Goal: Information Seeking & Learning: Learn about a topic

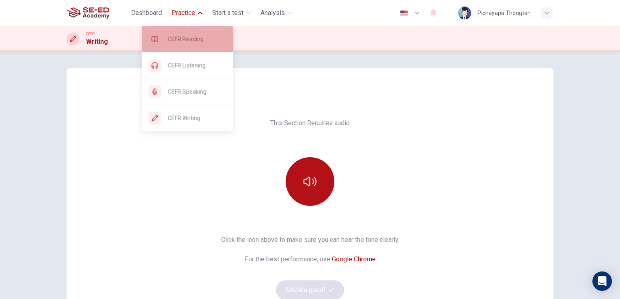
click at [187, 45] on div "CEFR Reading" at bounding box center [187, 39] width 91 height 26
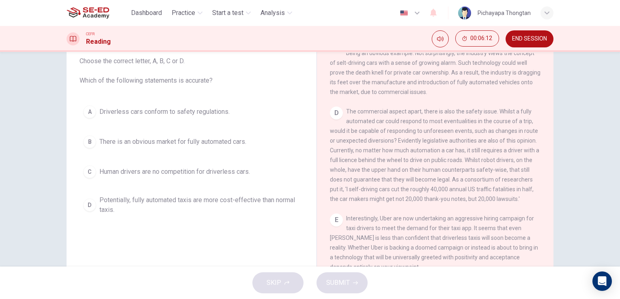
scroll to position [49, 0]
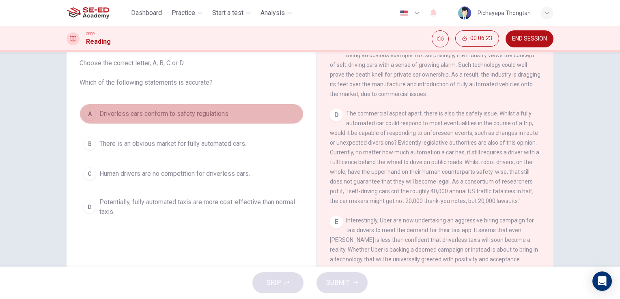
click at [94, 114] on button "A Driverless cars conform to safety regulations." at bounding box center [192, 114] width 224 height 20
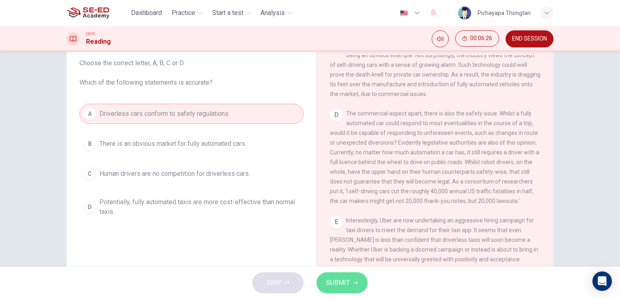
click at [349, 285] on span "SUBMIT" at bounding box center [338, 283] width 24 height 11
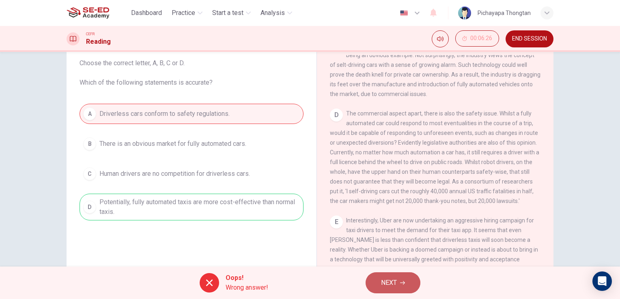
click at [414, 288] on button "NEXT" at bounding box center [393, 283] width 55 height 21
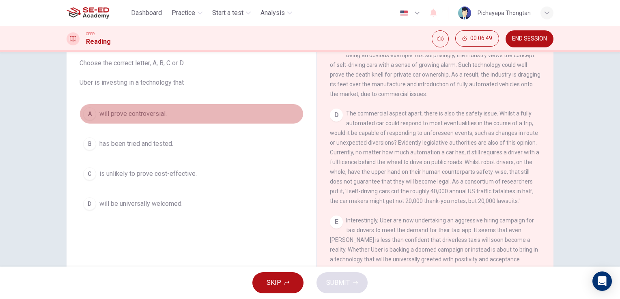
click at [88, 118] on div "A" at bounding box center [89, 114] width 13 height 13
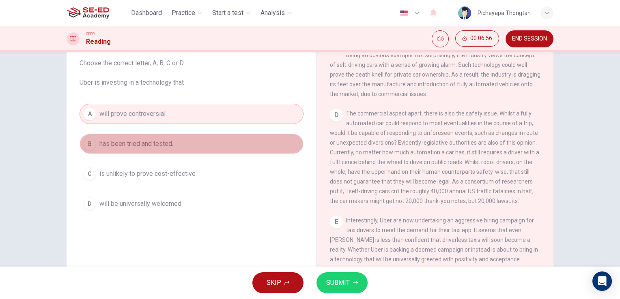
click at [83, 144] on div "B" at bounding box center [89, 144] width 13 height 13
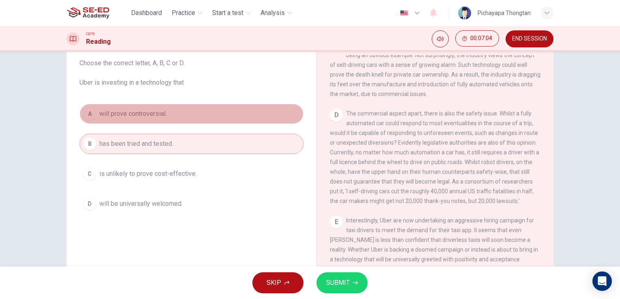
click at [83, 118] on div "A" at bounding box center [89, 114] width 13 height 13
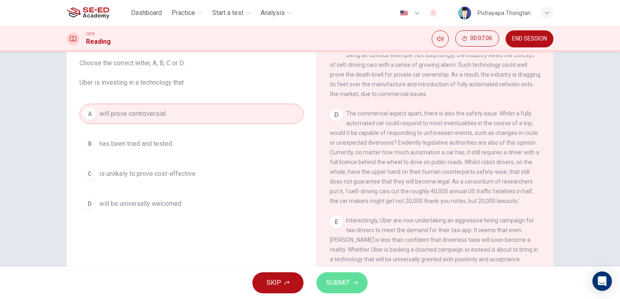
click at [345, 286] on span "SUBMIT" at bounding box center [338, 283] width 24 height 11
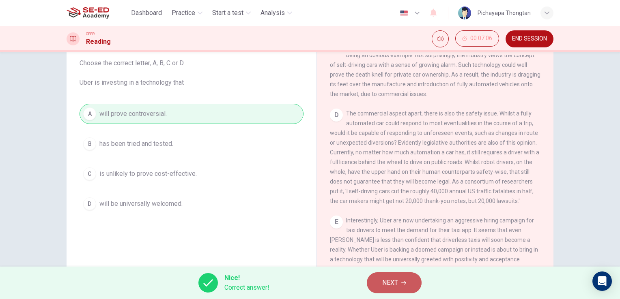
click at [395, 285] on span "NEXT" at bounding box center [390, 283] width 16 height 11
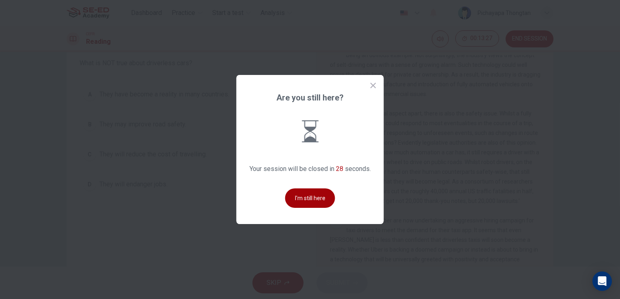
click at [306, 199] on button "I'm still here" at bounding box center [310, 198] width 50 height 19
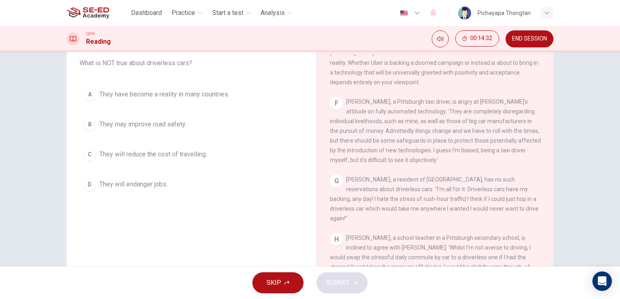
scroll to position [99, 0]
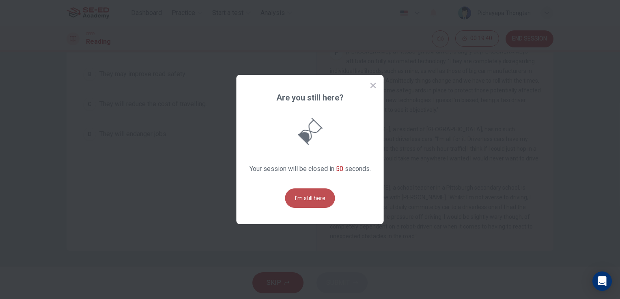
click at [319, 198] on button "I'm still here" at bounding box center [310, 198] width 50 height 19
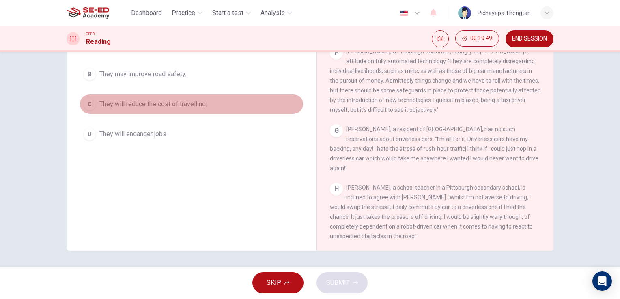
click at [81, 95] on button "C They will reduce the cost of travelling." at bounding box center [192, 104] width 224 height 20
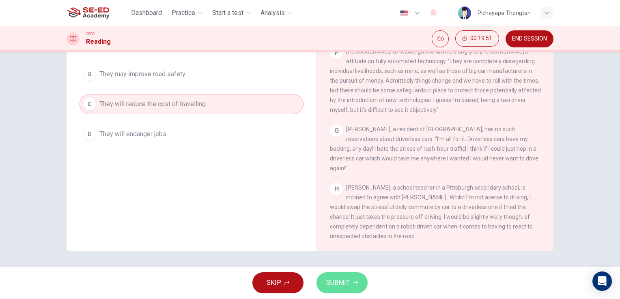
click at [350, 284] on button "SUBMIT" at bounding box center [341, 283] width 51 height 21
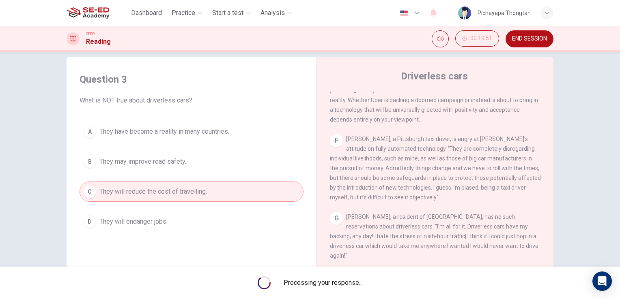
scroll to position [0, 0]
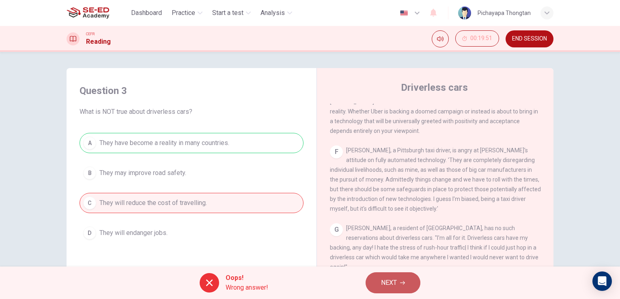
click at [395, 282] on span "NEXT" at bounding box center [389, 283] width 16 height 11
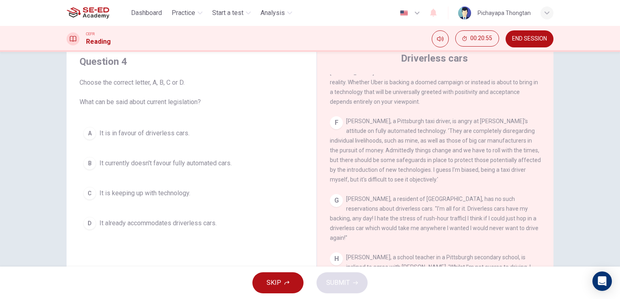
scroll to position [29, 0]
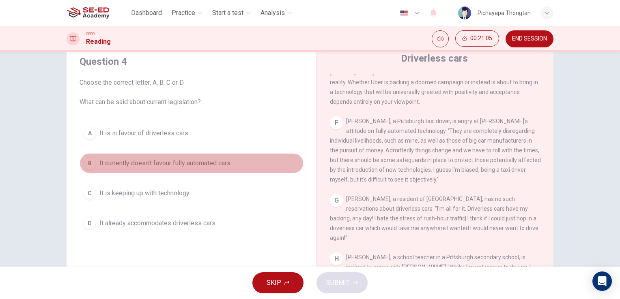
click at [90, 164] on div "B" at bounding box center [89, 163] width 13 height 13
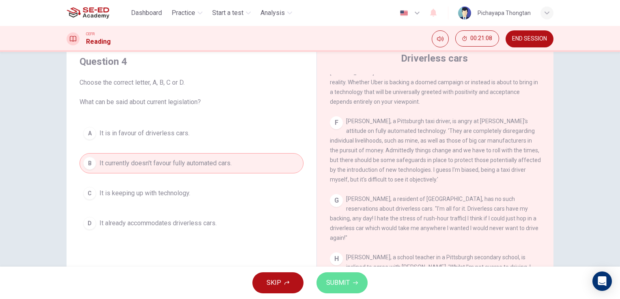
click at [349, 285] on span "SUBMIT" at bounding box center [338, 283] width 24 height 11
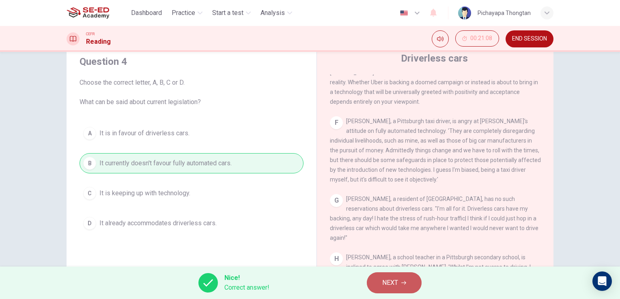
click at [398, 283] on span "NEXT" at bounding box center [390, 283] width 16 height 11
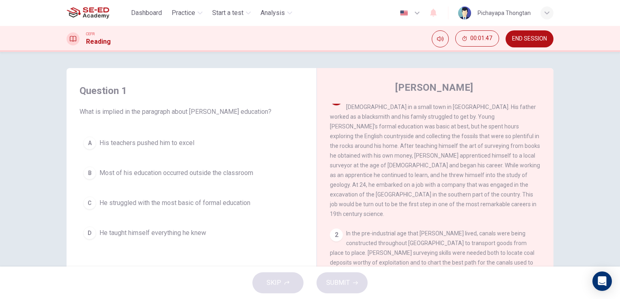
scroll to position [11, 0]
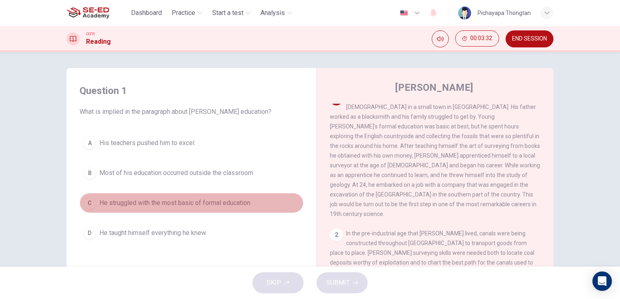
click at [89, 205] on div "C" at bounding box center [89, 203] width 13 height 13
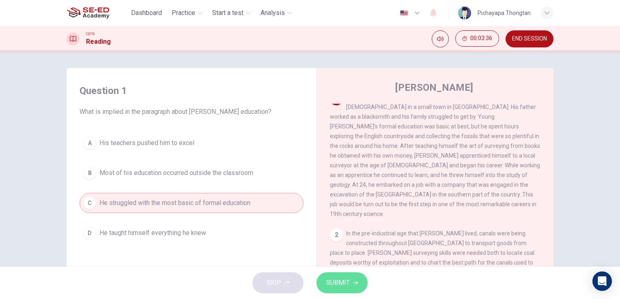
click at [332, 282] on span "SUBMIT" at bounding box center [338, 283] width 24 height 11
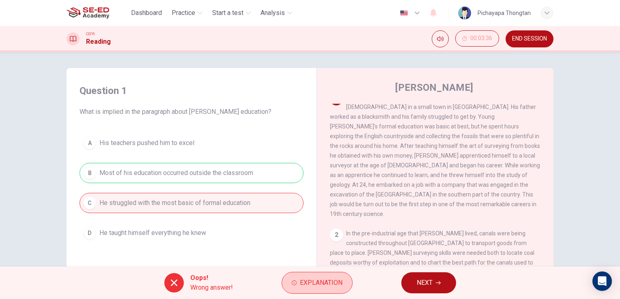
click at [319, 280] on span "Explanation" at bounding box center [321, 283] width 43 height 11
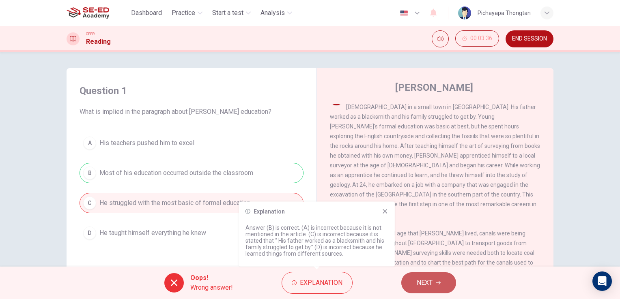
click at [418, 285] on span "NEXT" at bounding box center [425, 283] width 16 height 11
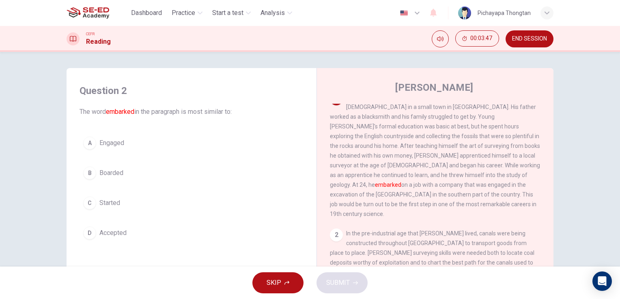
click at [162, 203] on button "C Started" at bounding box center [192, 203] width 224 height 20
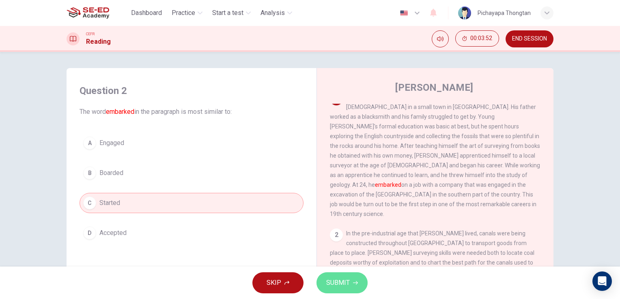
click at [338, 282] on span "SUBMIT" at bounding box center [338, 283] width 24 height 11
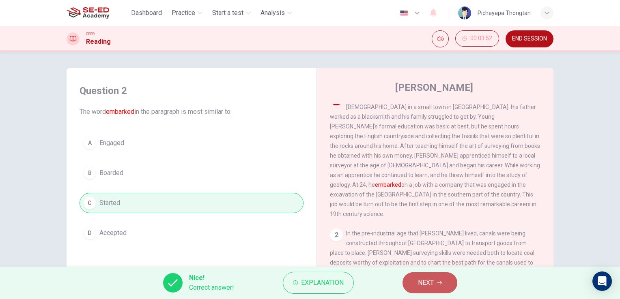
click at [421, 283] on span "NEXT" at bounding box center [426, 283] width 16 height 11
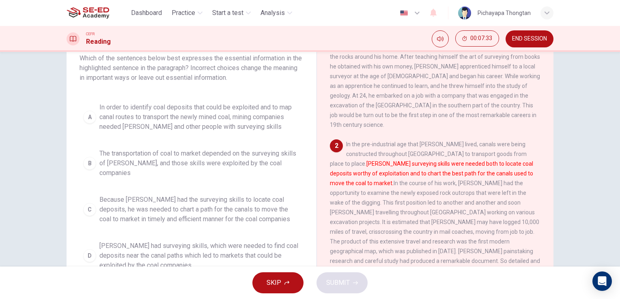
scroll to position [54, 0]
click at [76, 202] on div "Question 3 Which of the sentences below best expresses the essential informatio…" at bounding box center [191, 153] width 237 height 260
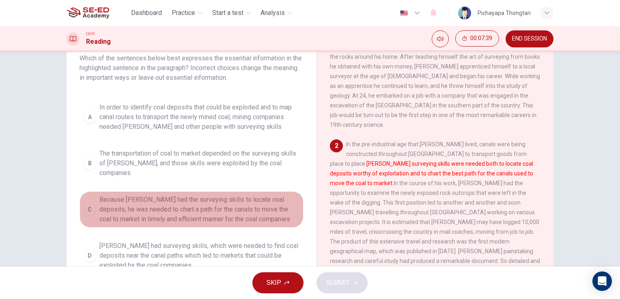
click at [83, 203] on div "C" at bounding box center [89, 209] width 13 height 13
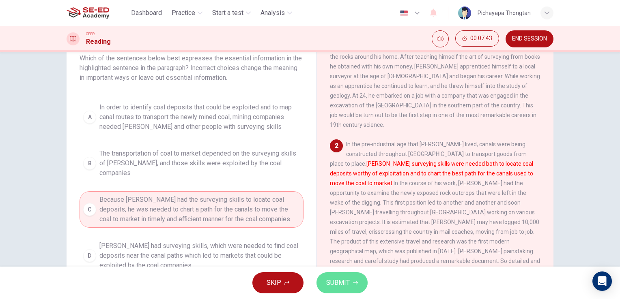
click at [339, 291] on button "SUBMIT" at bounding box center [341, 283] width 51 height 21
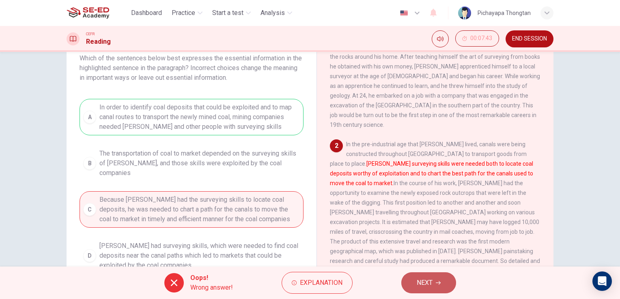
click at [436, 286] on button "NEXT" at bounding box center [428, 283] width 55 height 21
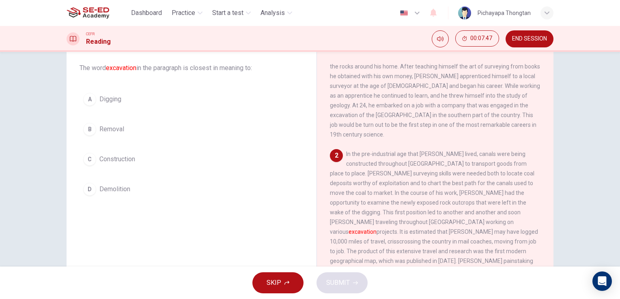
scroll to position [45, 0]
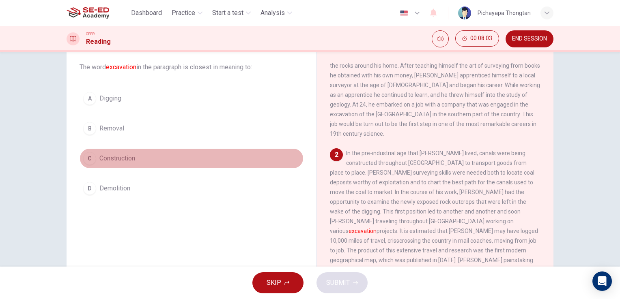
click at [252, 166] on button "C Construction" at bounding box center [192, 158] width 224 height 20
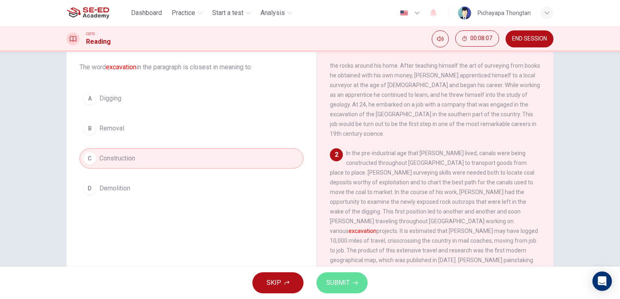
click at [346, 283] on span "SUBMIT" at bounding box center [338, 283] width 24 height 11
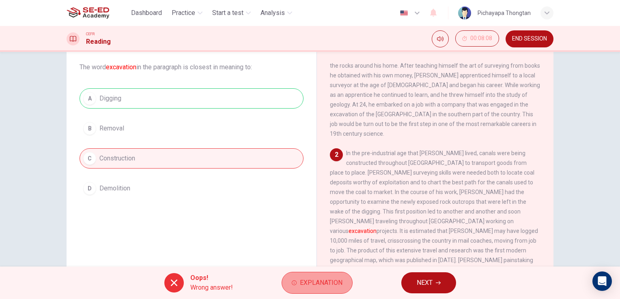
click at [315, 283] on span "Explanation" at bounding box center [321, 283] width 43 height 11
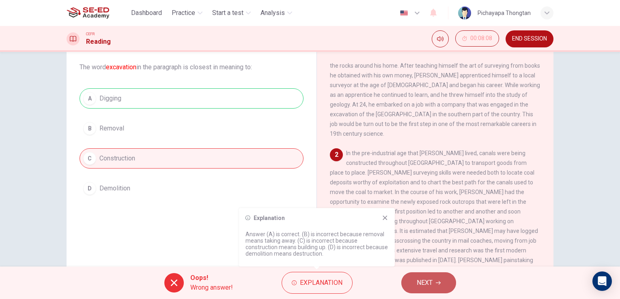
click at [406, 278] on button "NEXT" at bounding box center [428, 283] width 55 height 21
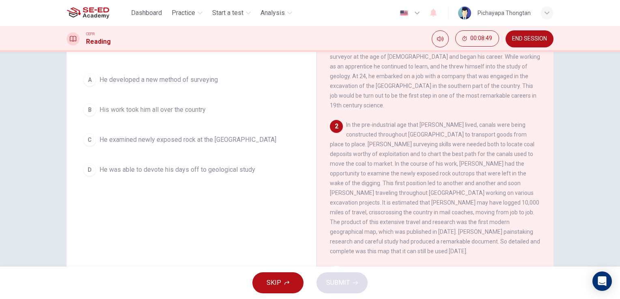
scroll to position [73, 0]
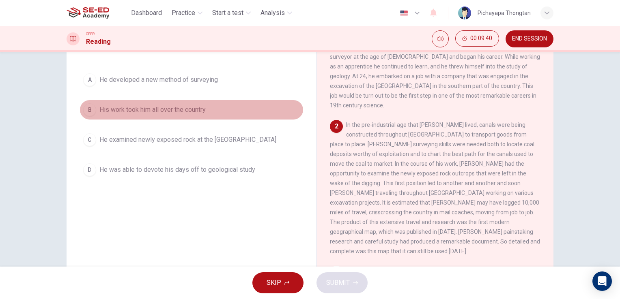
click at [91, 111] on div "B" at bounding box center [89, 109] width 13 height 13
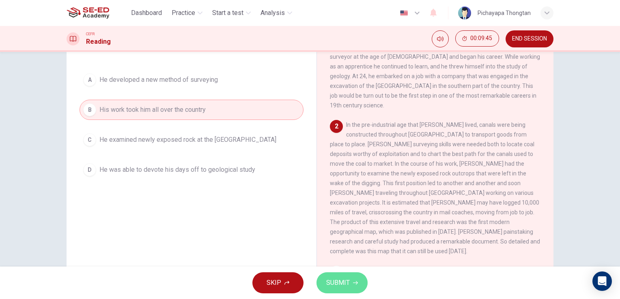
click at [342, 287] on span "SUBMIT" at bounding box center [338, 283] width 24 height 11
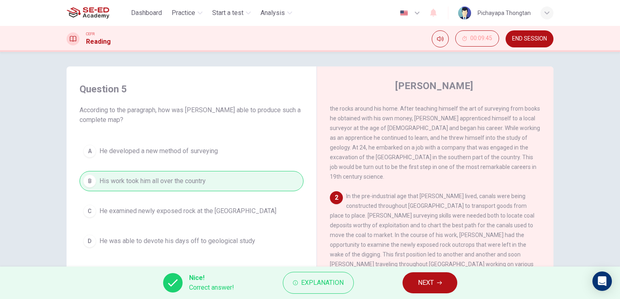
scroll to position [0, 0]
click at [426, 280] on span "NEXT" at bounding box center [426, 283] width 16 height 11
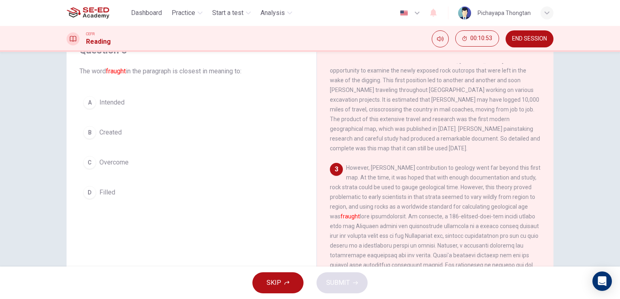
scroll to position [184, 0]
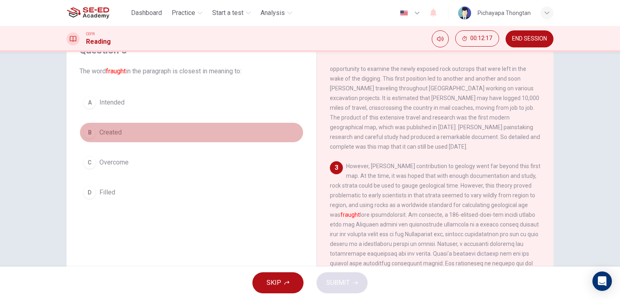
click at [151, 133] on button "B Created" at bounding box center [192, 133] width 224 height 20
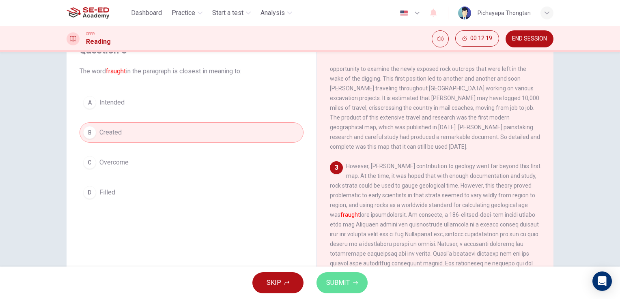
click at [333, 284] on span "SUBMIT" at bounding box center [338, 283] width 24 height 11
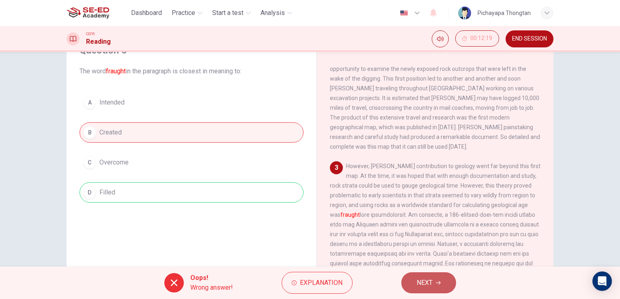
click at [427, 282] on span "NEXT" at bounding box center [425, 283] width 16 height 11
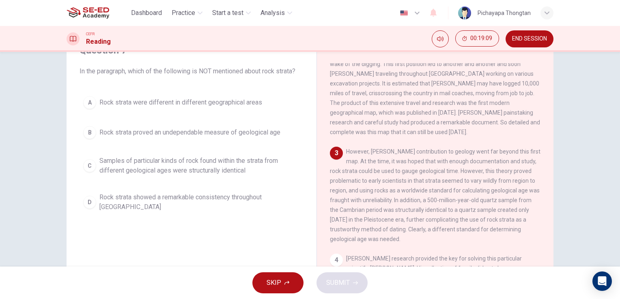
scroll to position [199, 0]
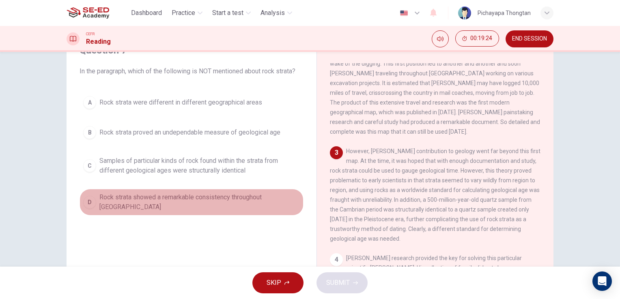
click at [257, 199] on span "Rock strata showed a remarkable consistency throughout England" at bounding box center [199, 202] width 200 height 19
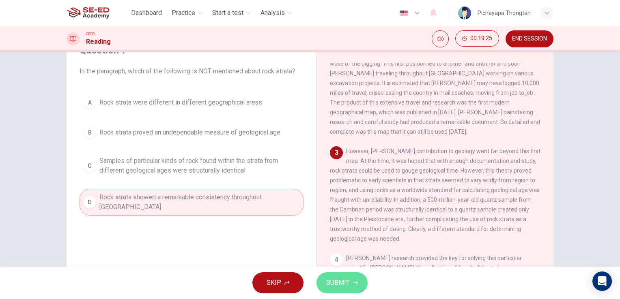
click at [340, 283] on span "SUBMIT" at bounding box center [338, 283] width 24 height 11
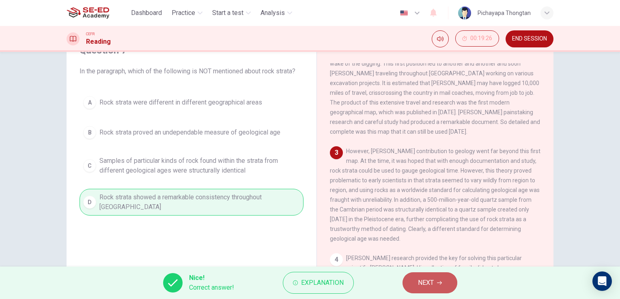
click at [434, 282] on span "NEXT" at bounding box center [426, 283] width 16 height 11
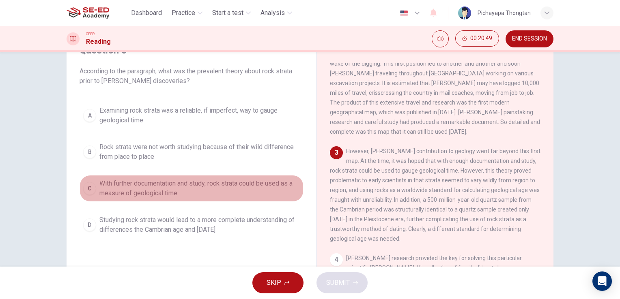
click at [144, 189] on span "With further documentation and study, rock strata could be used as a measure of…" at bounding box center [199, 188] width 200 height 19
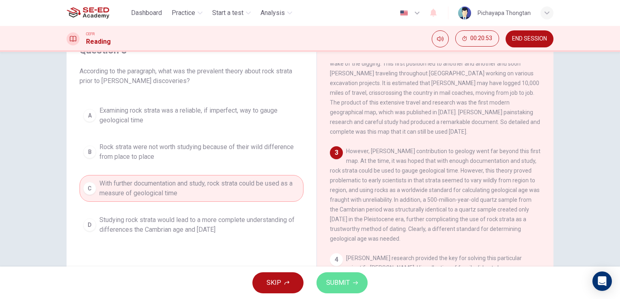
click at [348, 287] on span "SUBMIT" at bounding box center [338, 283] width 24 height 11
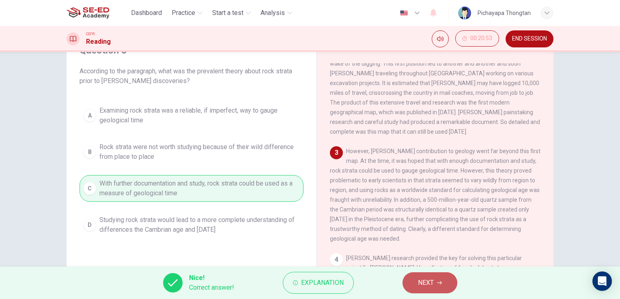
click at [429, 280] on span "NEXT" at bounding box center [426, 283] width 16 height 11
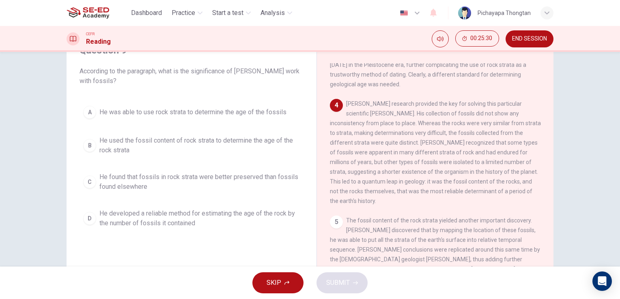
scroll to position [355, 0]
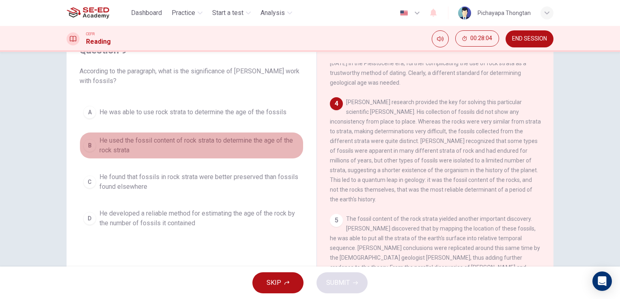
click at [92, 146] on div "B" at bounding box center [89, 145] width 13 height 13
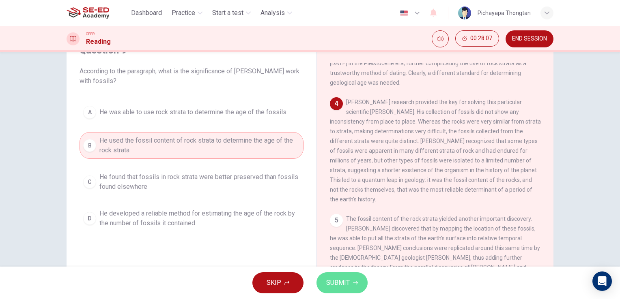
click at [343, 280] on span "SUBMIT" at bounding box center [338, 283] width 24 height 11
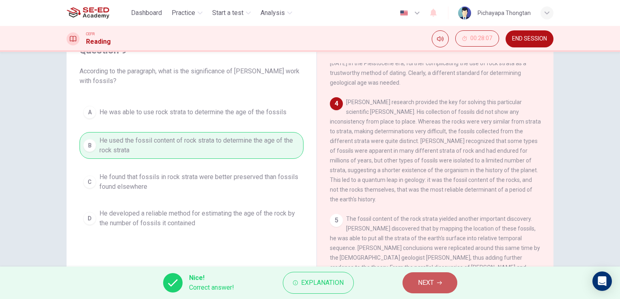
click at [427, 282] on span "NEXT" at bounding box center [426, 283] width 16 height 11
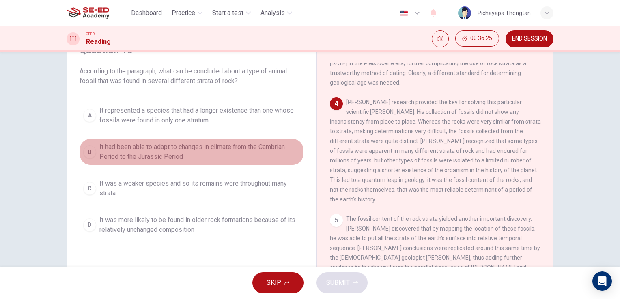
click at [155, 151] on span "It had been able to adapt to changes in climate from the Cambrian Period to the…" at bounding box center [199, 151] width 200 height 19
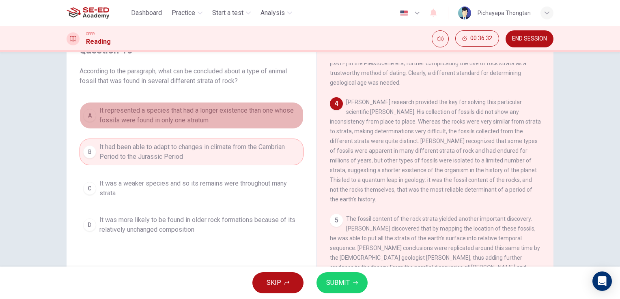
click at [128, 118] on span "It represented a species that had a longer existence than one whose fossils wer…" at bounding box center [199, 115] width 200 height 19
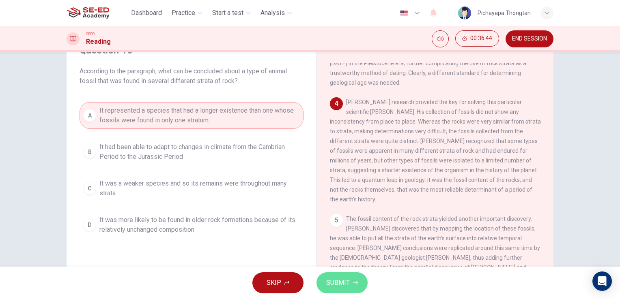
click at [345, 280] on span "SUBMIT" at bounding box center [338, 283] width 24 height 11
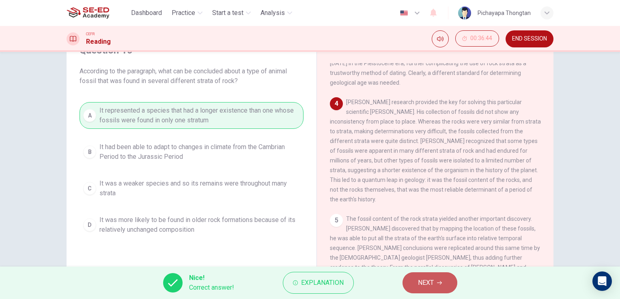
click at [422, 284] on span "NEXT" at bounding box center [426, 283] width 16 height 11
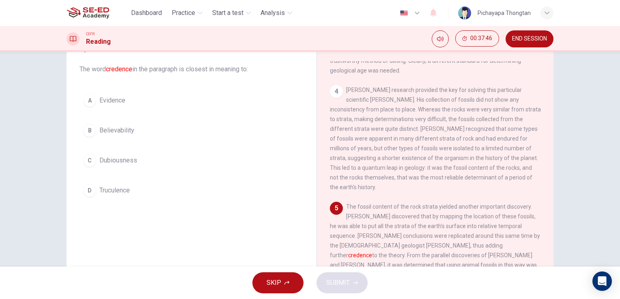
scroll to position [44, 0]
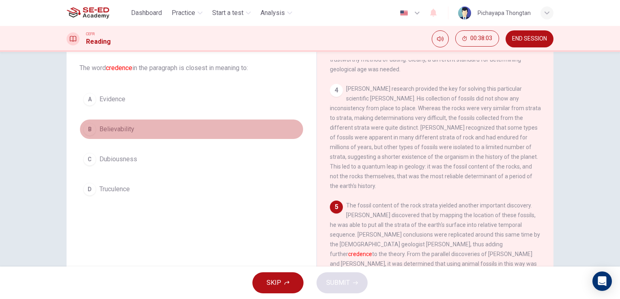
click at [178, 131] on button "B Believability" at bounding box center [192, 129] width 224 height 20
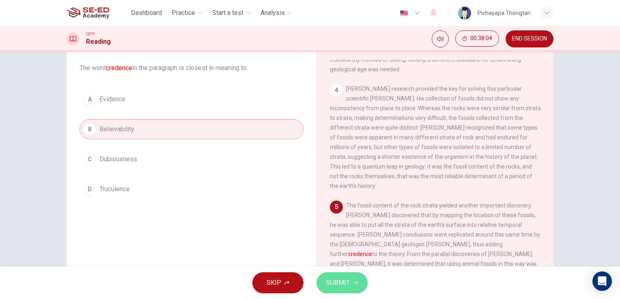
click at [355, 277] on button "SUBMIT" at bounding box center [341, 283] width 51 height 21
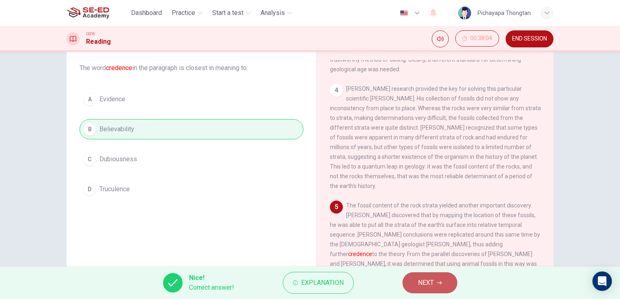
click at [421, 283] on span "NEXT" at bounding box center [426, 283] width 16 height 11
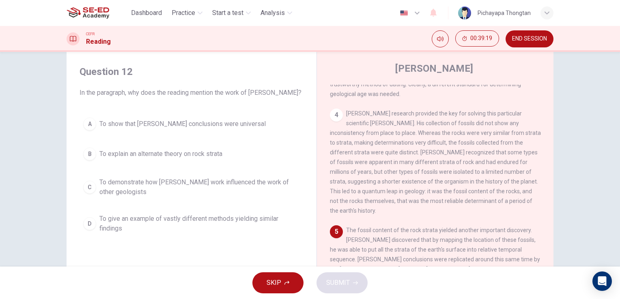
scroll to position [24, 0]
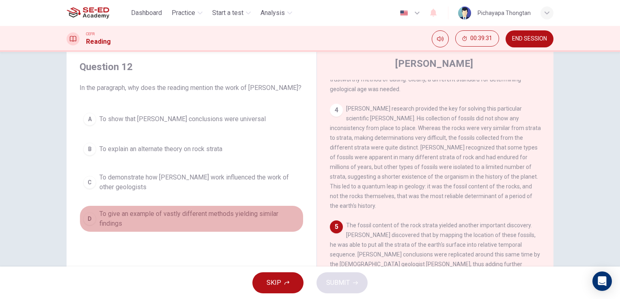
click at [89, 225] on button "D To give an example of vastly different methods yielding similar findings" at bounding box center [192, 219] width 224 height 27
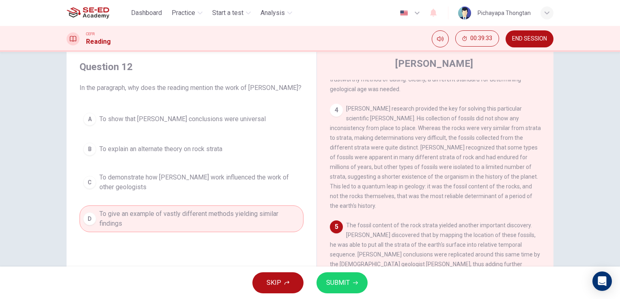
click at [342, 280] on span "SUBMIT" at bounding box center [338, 283] width 24 height 11
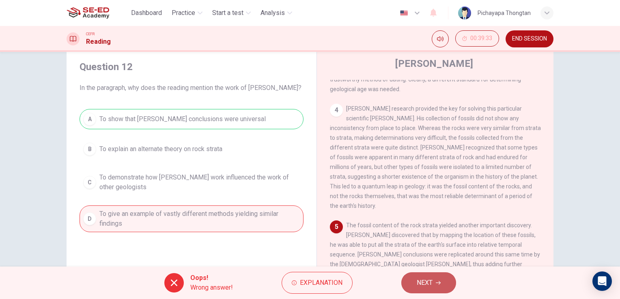
click at [418, 286] on span "NEXT" at bounding box center [425, 283] width 16 height 11
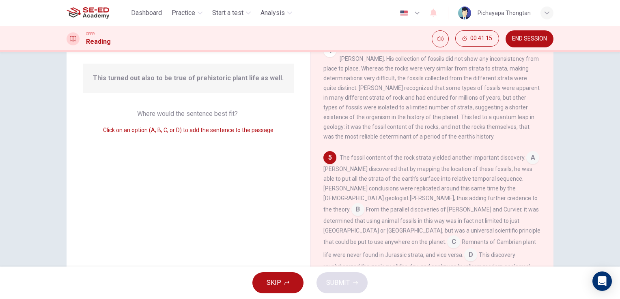
scroll to position [73, 0]
click at [364, 202] on input at bounding box center [357, 208] width 13 height 13
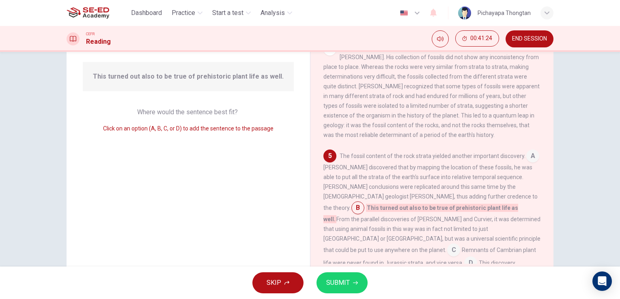
scroll to position [378, 0]
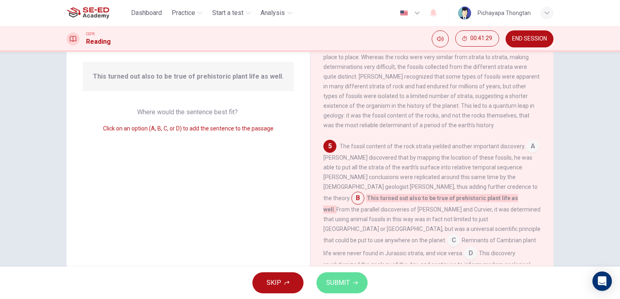
click at [347, 279] on span "SUBMIT" at bounding box center [338, 283] width 24 height 11
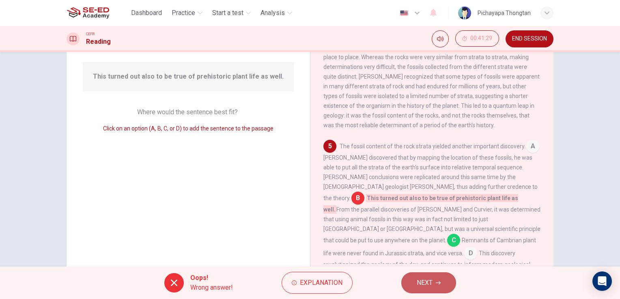
click at [433, 282] on button "NEXT" at bounding box center [428, 283] width 55 height 21
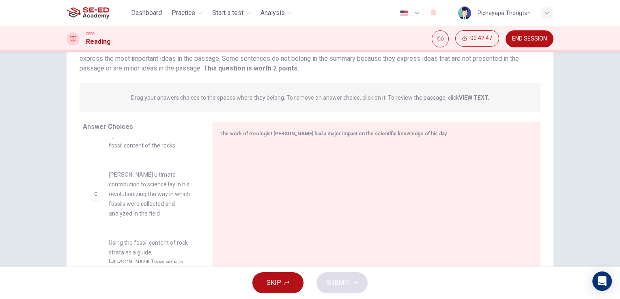
scroll to position [0, 0]
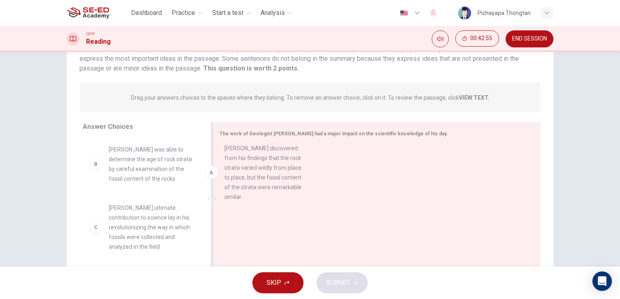
drag, startPoint x: 154, startPoint y: 181, endPoint x: 281, endPoint y: 180, distance: 127.0
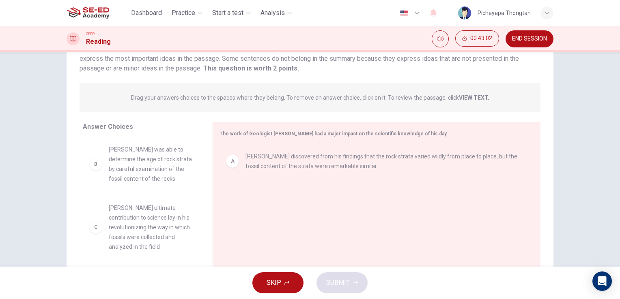
click at [153, 233] on span "Smith ultimate contribution to science lay in his revolutionizing the way in wh…" at bounding box center [151, 227] width 84 height 49
drag, startPoint x: 157, startPoint y: 163, endPoint x: 155, endPoint y: 217, distance: 54.4
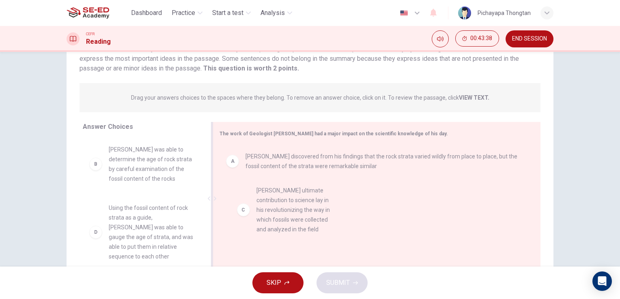
drag, startPoint x: 140, startPoint y: 231, endPoint x: 295, endPoint y: 214, distance: 155.9
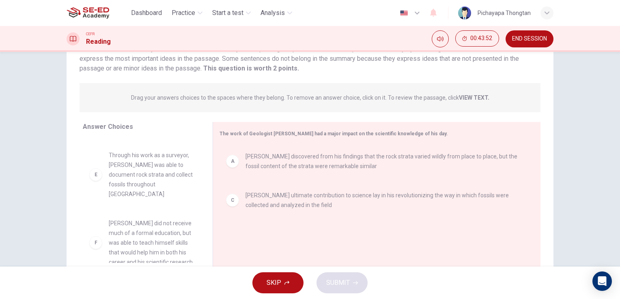
scroll to position [131, 0]
click at [161, 166] on span "Through his work as a surveyor, Smith was able to document rock strata and coll…" at bounding box center [151, 174] width 84 height 49
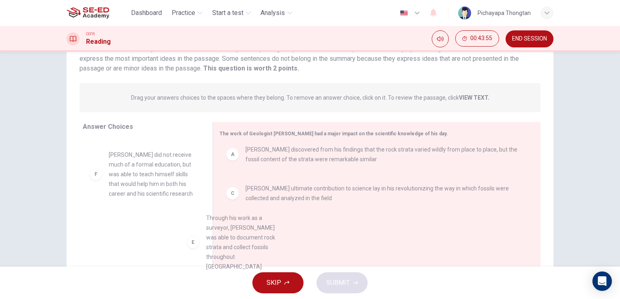
scroll to position [10, 0]
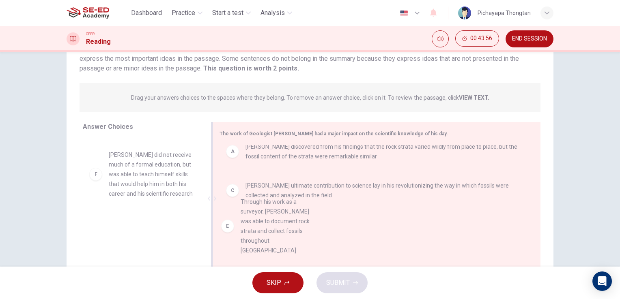
drag, startPoint x: 161, startPoint y: 166, endPoint x: 327, endPoint y: 250, distance: 186.4
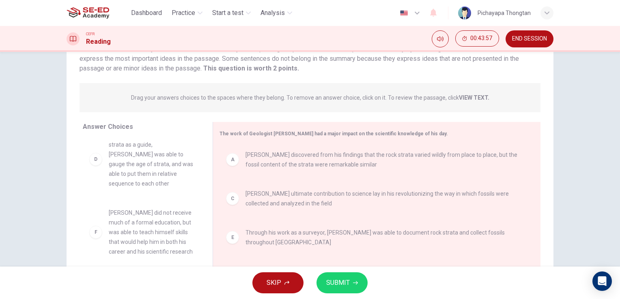
scroll to position [0, 0]
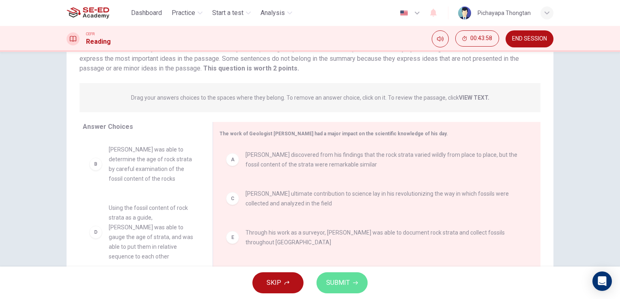
click at [339, 283] on span "SUBMIT" at bounding box center [338, 283] width 24 height 11
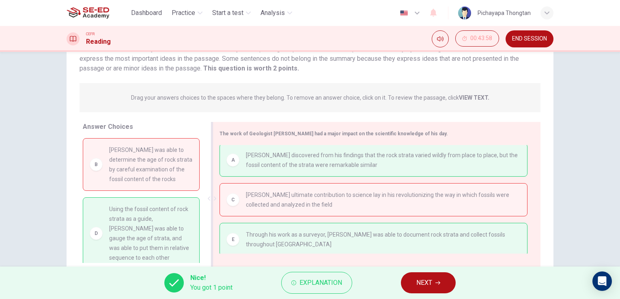
scroll to position [3, 0]
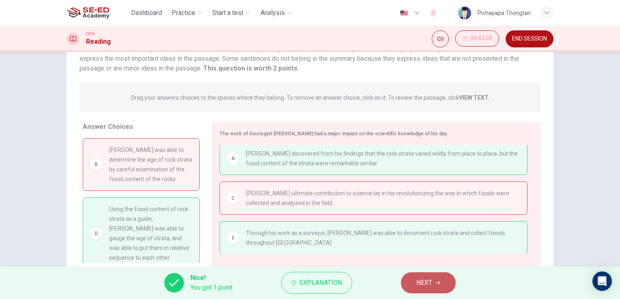
click at [430, 281] on span "NEXT" at bounding box center [424, 283] width 16 height 11
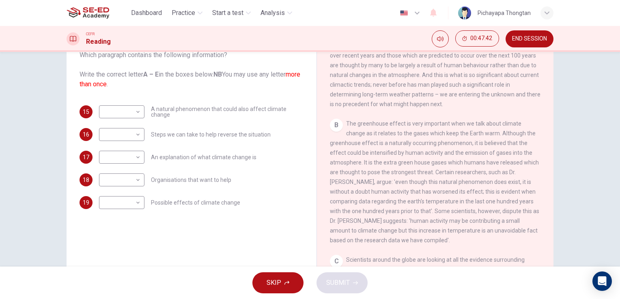
scroll to position [189, 0]
click at [125, 108] on body "This site uses cookies, as explained in our Privacy Policy . If you agree to th…" at bounding box center [310, 149] width 620 height 299
click at [122, 144] on li "B" at bounding box center [119, 137] width 45 height 13
type input "B"
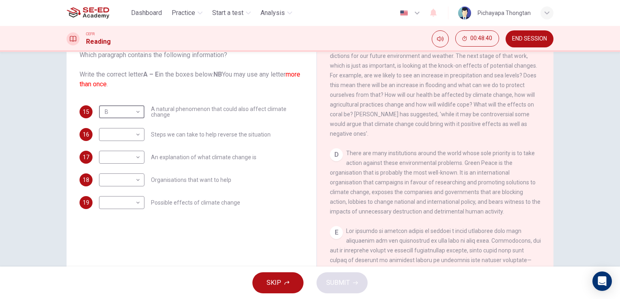
scroll to position [411, 0]
click at [136, 181] on body "This site uses cookies, as explained in our Privacy Policy . If you agree to th…" at bounding box center [310, 149] width 620 height 299
click at [116, 229] on li "D" at bounding box center [119, 232] width 45 height 13
type input "D"
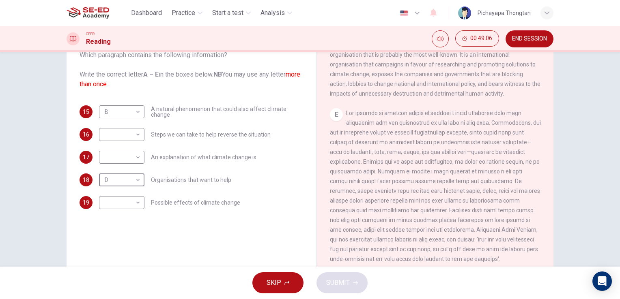
scroll to position [547, 0]
click at [132, 133] on body "This site uses cookies, as explained in our Privacy Policy . If you agree to th…" at bounding box center [310, 149] width 620 height 299
click at [112, 194] on li "E" at bounding box center [119, 199] width 45 height 13
type input "E"
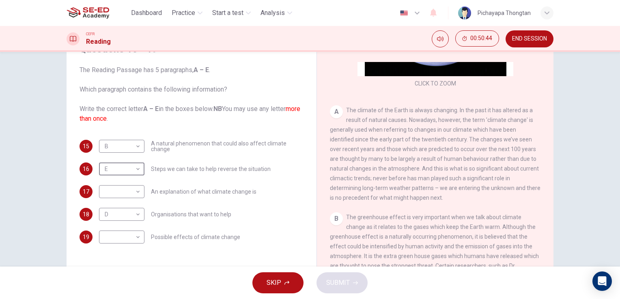
scroll to position [127, 0]
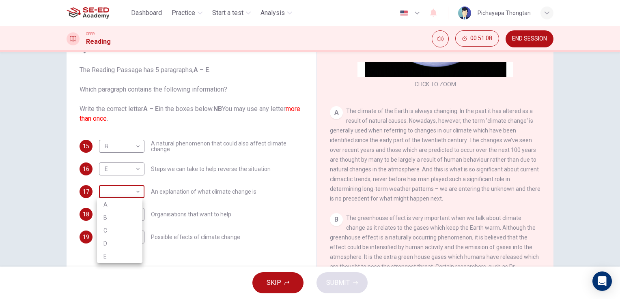
click at [131, 188] on body "This site uses cookies, as explained in our Privacy Policy . If you agree to th…" at bounding box center [310, 149] width 620 height 299
click at [122, 204] on li "A" at bounding box center [119, 204] width 45 height 13
type input "A"
click at [122, 235] on body "This site uses cookies, as explained in our Privacy Policy . If you agree to th…" at bounding box center [310, 149] width 620 height 299
click at [117, 262] on li "C" at bounding box center [119, 260] width 45 height 13
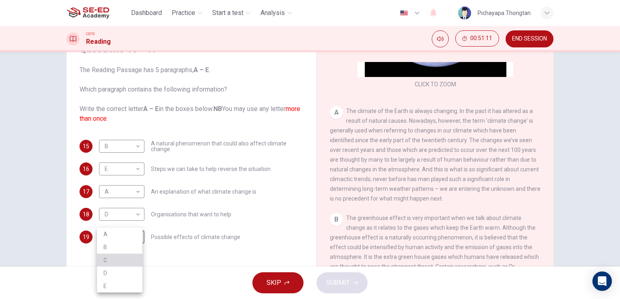
type input "C"
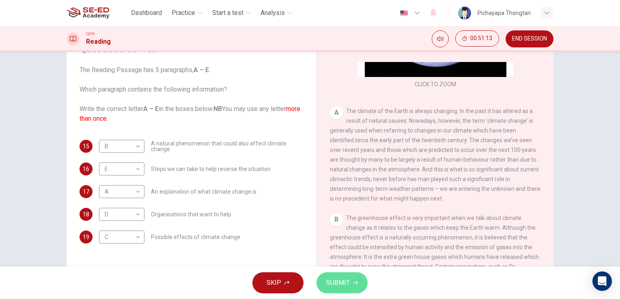
click at [336, 280] on span "SUBMIT" at bounding box center [338, 283] width 24 height 11
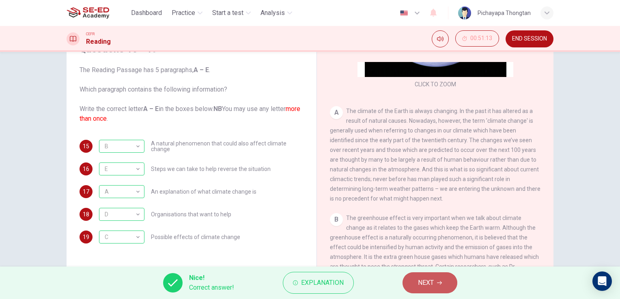
click at [436, 282] on button "NEXT" at bounding box center [429, 283] width 55 height 21
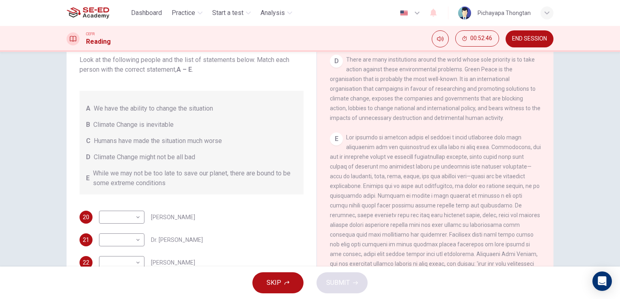
scroll to position [99, 0]
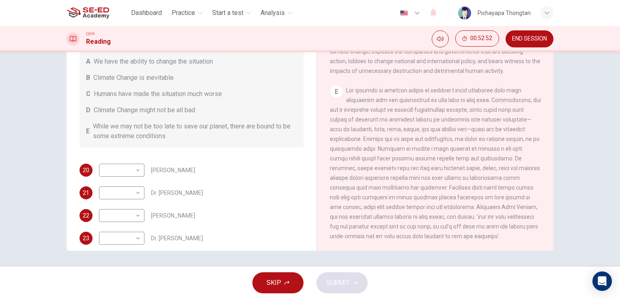
click at [445, 122] on span at bounding box center [435, 163] width 211 height 153
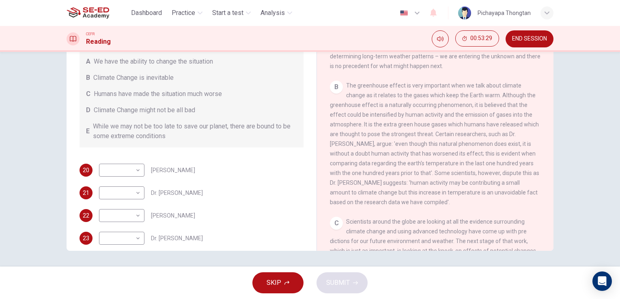
scroll to position [202, 0]
click at [133, 191] on body "This site uses cookies, as explained in our Privacy Policy . If you agree to th…" at bounding box center [310, 149] width 620 height 299
click at [118, 229] on li "C" at bounding box center [119, 231] width 45 height 13
type input "C"
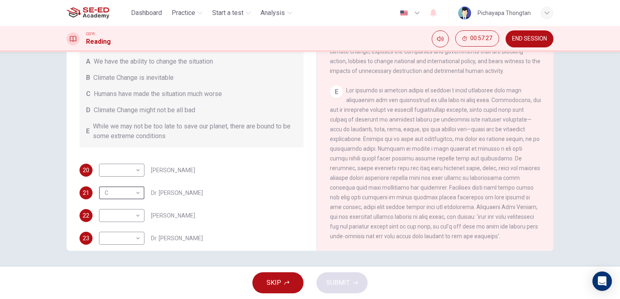
scroll to position [547, 0]
click at [137, 220] on body "This site uses cookies, as explained in our Privacy Policy . If you agree to th…" at bounding box center [310, 149] width 620 height 299
click at [117, 280] on li "E" at bounding box center [119, 280] width 45 height 13
type input "E"
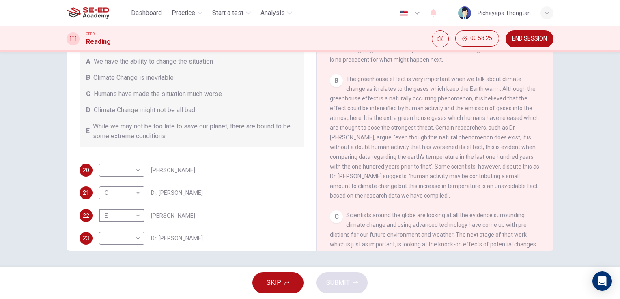
scroll to position [209, 0]
click at [125, 242] on body "This site uses cookies, as explained in our Privacy Policy . If you agree to th…" at bounding box center [310, 149] width 620 height 299
click at [112, 259] on li "C" at bounding box center [119, 260] width 45 height 13
type input "C"
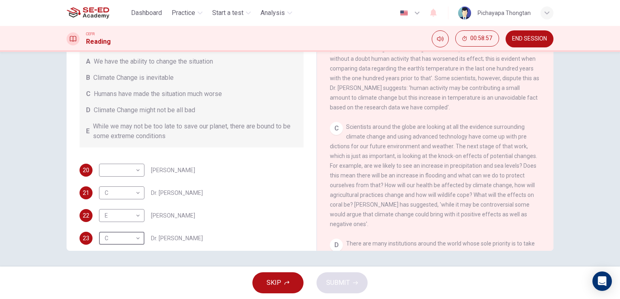
scroll to position [298, 0]
click at [131, 169] on body "This site uses cookies, as explained in our Privacy Policy . If you agree to th…" at bounding box center [310, 149] width 620 height 299
click at [123, 196] on li "B" at bounding box center [119, 195] width 45 height 13
type input "B"
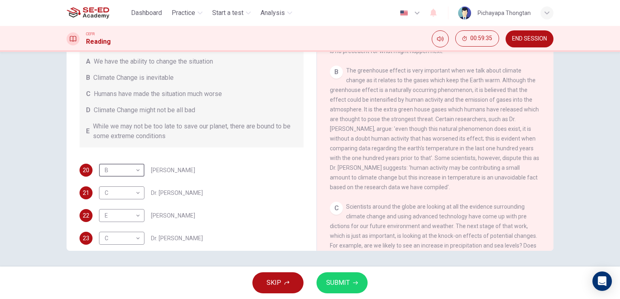
scroll to position [215, 0]
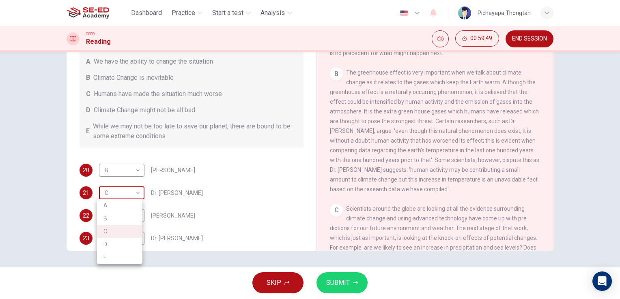
click at [134, 190] on body "This site uses cookies, as explained in our Privacy Policy . If you agree to th…" at bounding box center [310, 149] width 620 height 299
click at [115, 247] on li "D" at bounding box center [119, 244] width 45 height 13
type input "D"
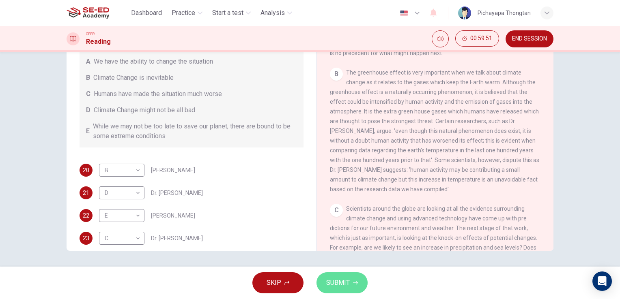
click at [337, 286] on span "SUBMIT" at bounding box center [338, 283] width 24 height 11
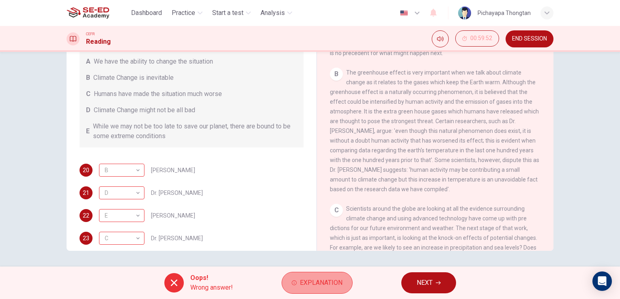
click at [321, 290] on button "Explanation" at bounding box center [317, 283] width 71 height 22
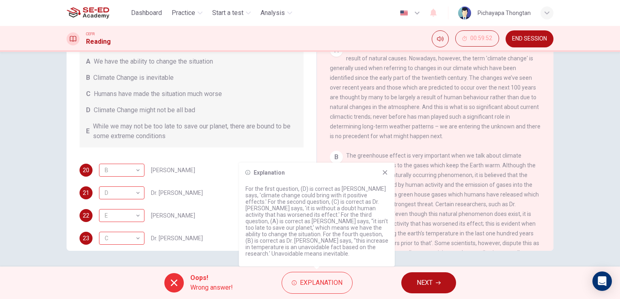
scroll to position [133, 0]
click at [434, 287] on button "NEXT" at bounding box center [428, 283] width 55 height 21
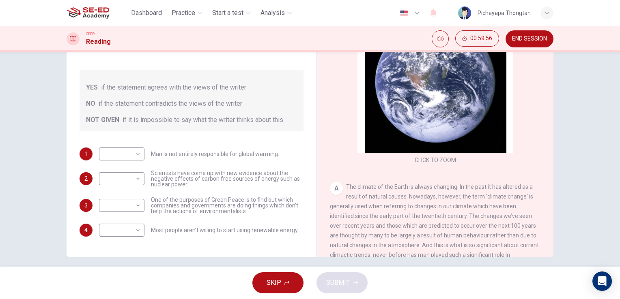
scroll to position [99, 0]
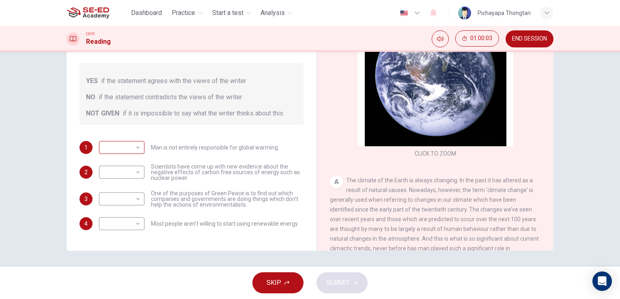
click at [134, 150] on body "This site uses cookies, as explained in our Privacy Policy . If you agree to th…" at bounding box center [310, 149] width 620 height 299
click at [117, 176] on li "NO" at bounding box center [119, 173] width 45 height 13
type input "NO"
click at [129, 170] on body "This site uses cookies, as explained in our Privacy Policy . If you agree to th…" at bounding box center [310, 149] width 620 height 299
click at [122, 187] on li "YES" at bounding box center [119, 185] width 45 height 13
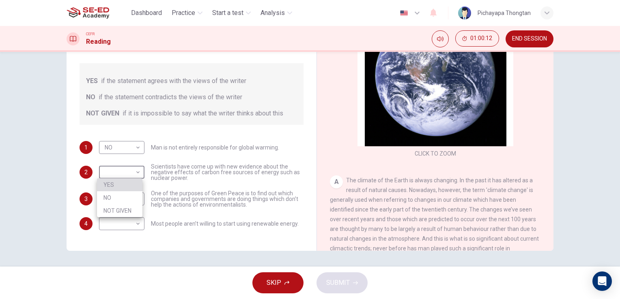
type input "YES"
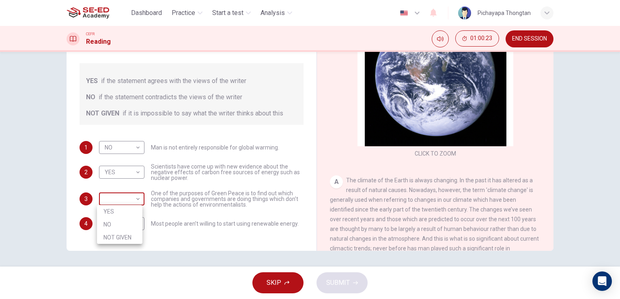
click at [127, 202] on body "This site uses cookies, as explained in our Privacy Policy . If you agree to th…" at bounding box center [310, 149] width 620 height 299
click at [116, 223] on li "NO" at bounding box center [119, 224] width 45 height 13
type input "NO"
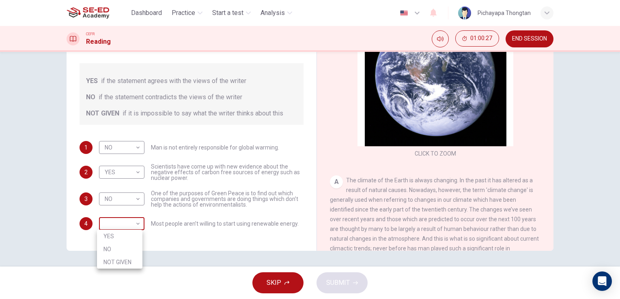
click at [130, 226] on body "This site uses cookies, as explained in our Privacy Policy . If you agree to th…" at bounding box center [310, 149] width 620 height 299
click at [119, 247] on li "NO" at bounding box center [119, 249] width 45 height 13
type input "NO"
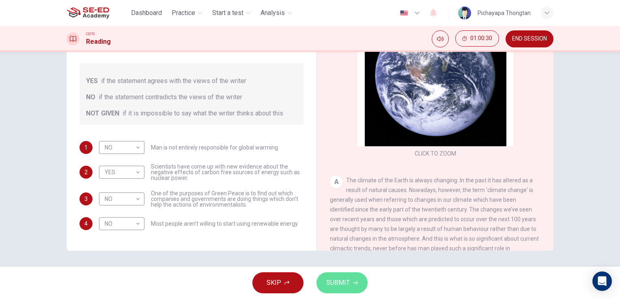
click at [339, 282] on span "SUBMIT" at bounding box center [338, 283] width 24 height 11
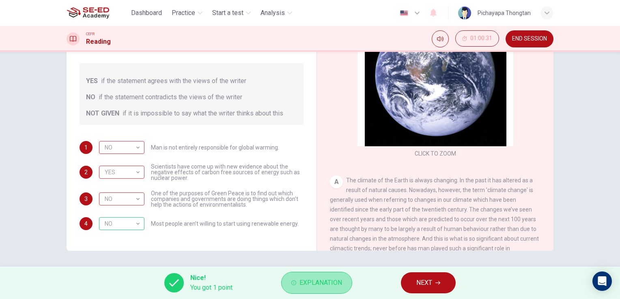
click at [313, 291] on button "Explanation" at bounding box center [316, 283] width 71 height 22
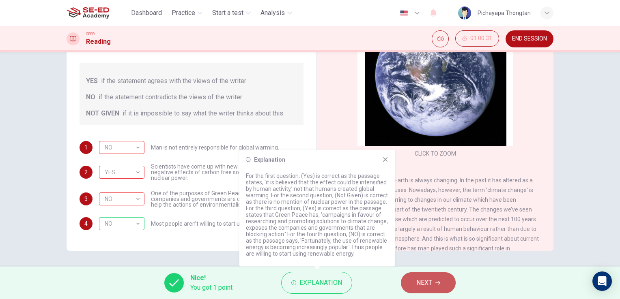
click at [424, 285] on span "NEXT" at bounding box center [424, 283] width 16 height 11
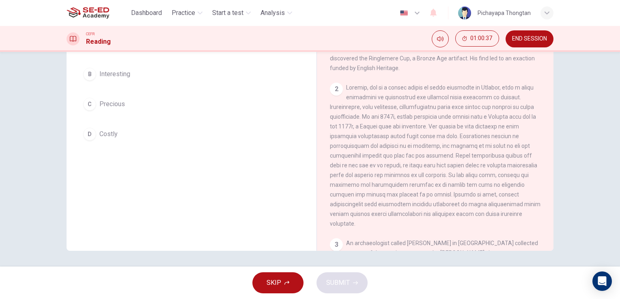
scroll to position [0, 0]
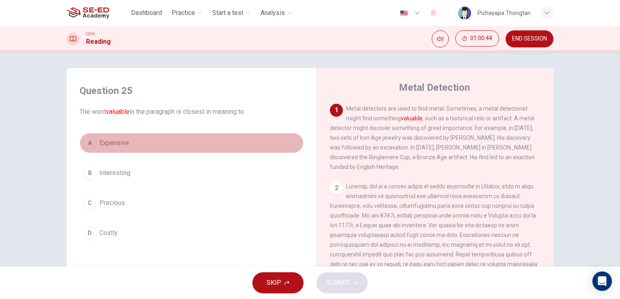
click at [172, 145] on button "A Expensive" at bounding box center [192, 143] width 224 height 20
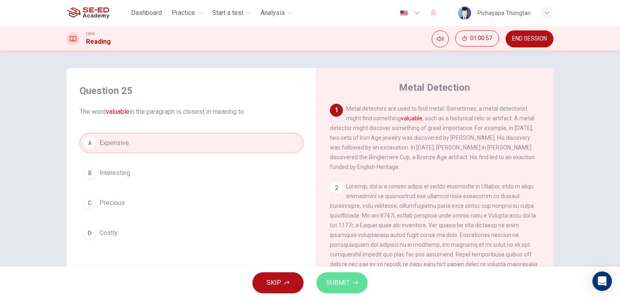
click at [347, 288] on span "SUBMIT" at bounding box center [338, 283] width 24 height 11
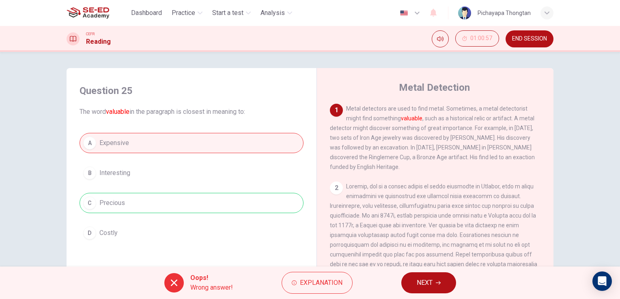
drag, startPoint x: 401, startPoint y: 119, endPoint x: 417, endPoint y: 118, distance: 16.3
click at [417, 118] on font "valuable" at bounding box center [412, 118] width 22 height 6
drag, startPoint x: 421, startPoint y: 118, endPoint x: 400, endPoint y: 121, distance: 21.6
click at [400, 121] on span "Metal detectors are used to find metal. Sometimes, a metal detectorist might fi…" at bounding box center [432, 137] width 205 height 65
drag, startPoint x: 123, startPoint y: 202, endPoint x: 94, endPoint y: 199, distance: 29.4
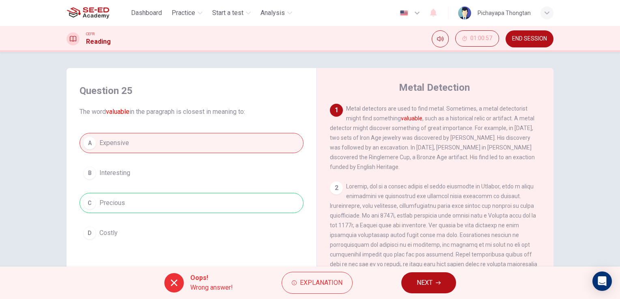
click at [94, 199] on div "A Expensive B Interesting C Precious D Costly" at bounding box center [192, 188] width 224 height 110
click at [430, 283] on span "NEXT" at bounding box center [425, 283] width 16 height 11
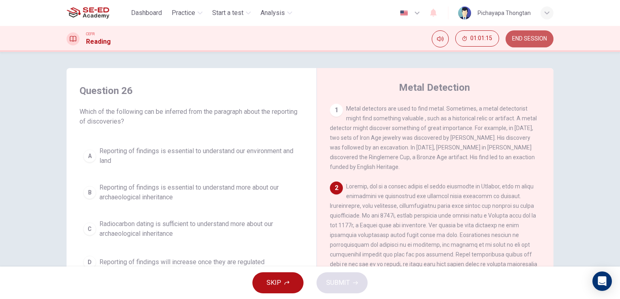
click at [536, 45] on button "END SESSION" at bounding box center [530, 38] width 48 height 17
